Goal: Task Accomplishment & Management: Complete application form

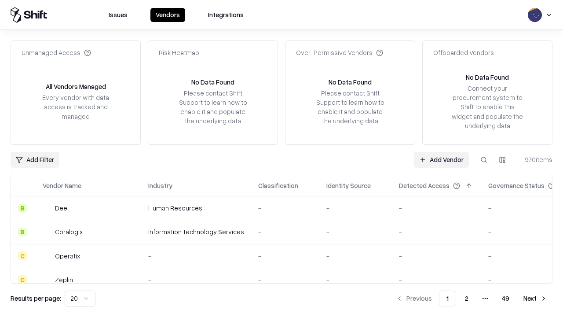
click at [441, 159] on link "Add Vendor" at bounding box center [441, 160] width 55 height 16
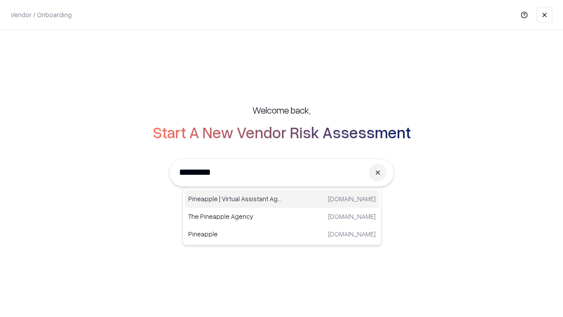
click at [282, 199] on div "Pineapple | Virtual Assistant Agency [DOMAIN_NAME]" at bounding box center [282, 199] width 194 height 18
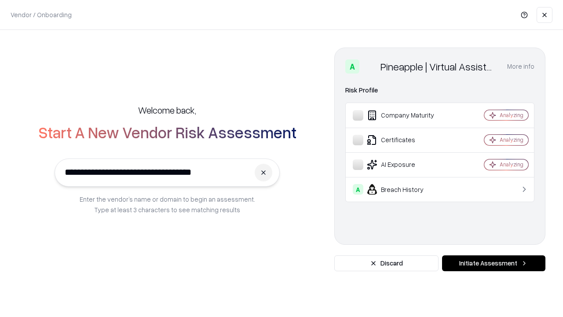
type input "**********"
click at [493, 263] on button "Initiate Assessment" at bounding box center [493, 263] width 103 height 16
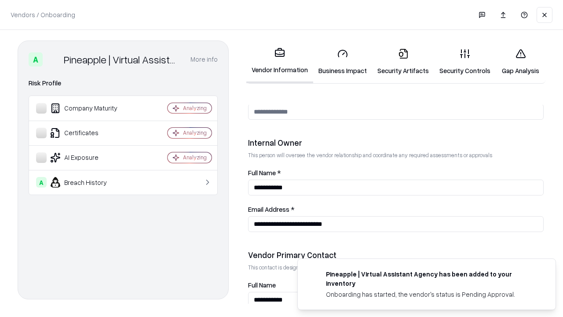
scroll to position [456, 0]
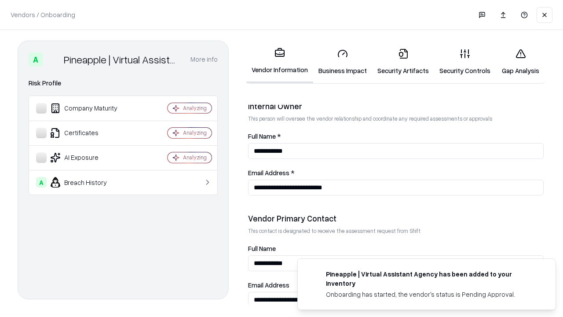
click at [343, 62] on link "Business Impact" at bounding box center [342, 61] width 59 height 41
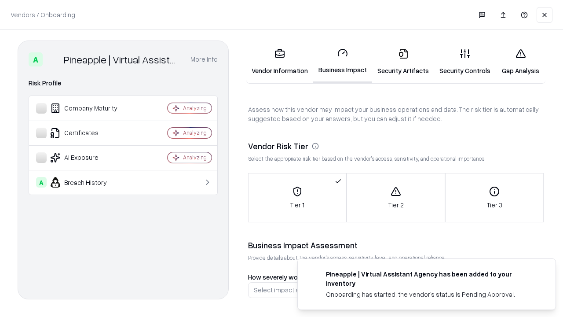
click at [520, 62] on link "Gap Analysis" at bounding box center [521, 61] width 50 height 41
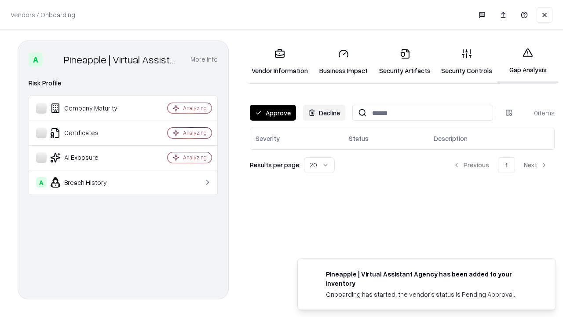
click at [273, 113] on button "Approve" at bounding box center [273, 113] width 46 height 16
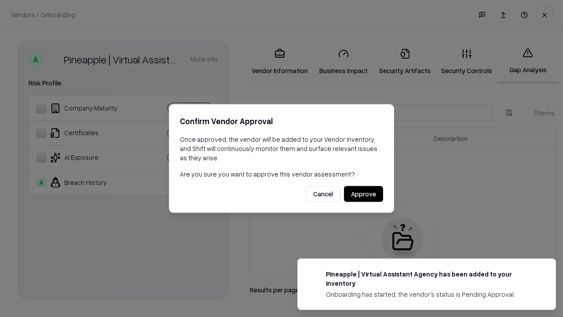
click at [363, 194] on button "Approve" at bounding box center [363, 194] width 39 height 16
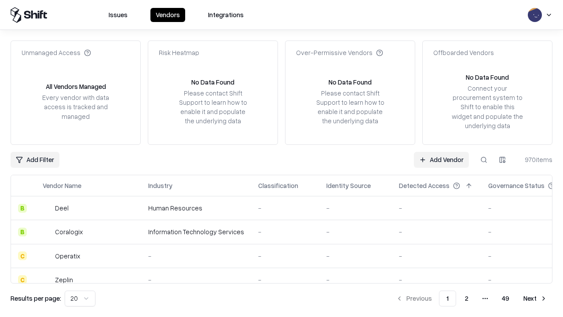
type input "**********"
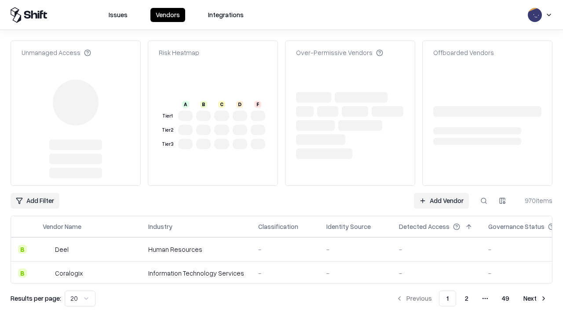
click at [441, 193] on link "Add Vendor" at bounding box center [441, 201] width 55 height 16
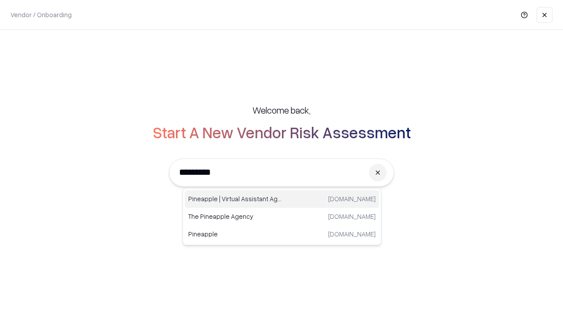
click at [282, 199] on div "Pineapple | Virtual Assistant Agency [DOMAIN_NAME]" at bounding box center [282, 199] width 194 height 18
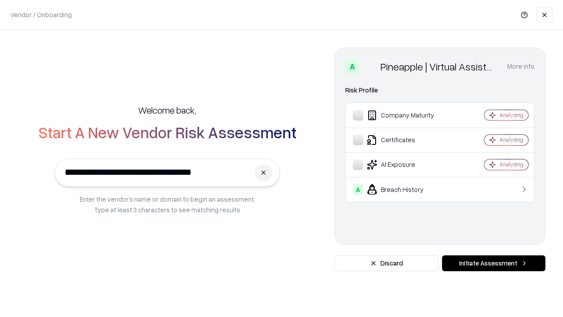
type input "**********"
click at [493, 263] on button "Initiate Assessment" at bounding box center [493, 263] width 103 height 16
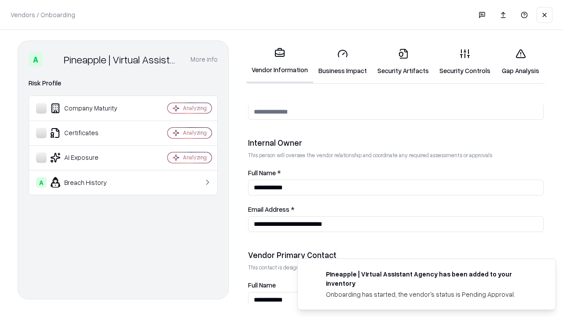
scroll to position [456, 0]
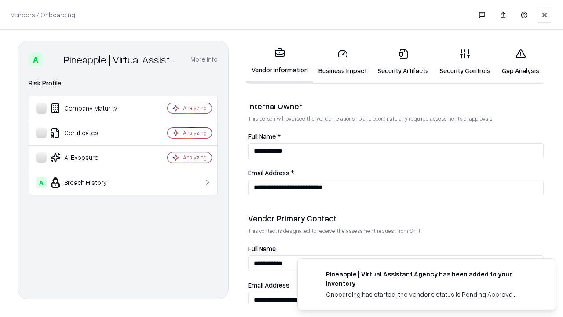
click at [520, 62] on link "Gap Analysis" at bounding box center [521, 61] width 50 height 41
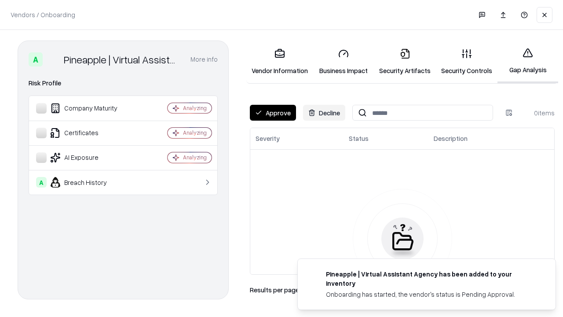
click at [273, 113] on button "Approve" at bounding box center [273, 113] width 46 height 16
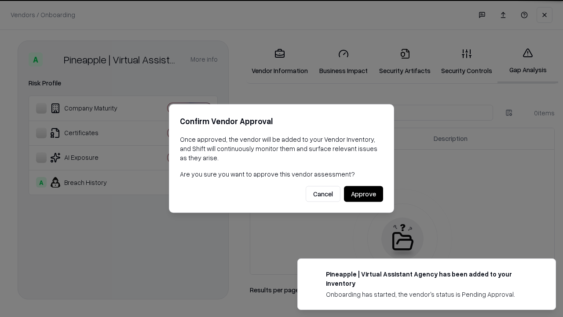
click at [363, 194] on button "Approve" at bounding box center [363, 194] width 39 height 16
